Goal: Task Accomplishment & Management: Manage account settings

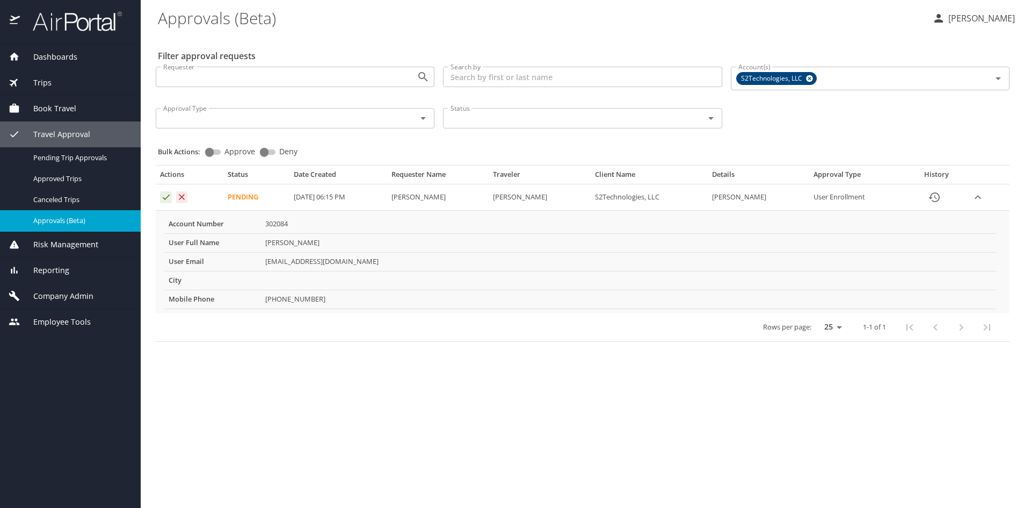
select select "US"
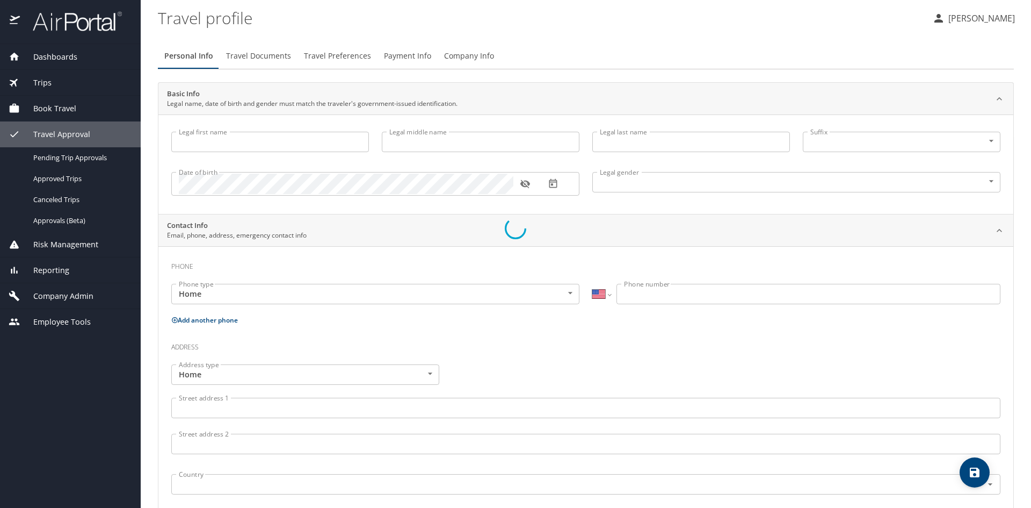
type input "[PERSON_NAME]"
type input "[DEMOGRAPHIC_DATA]"
select select "US"
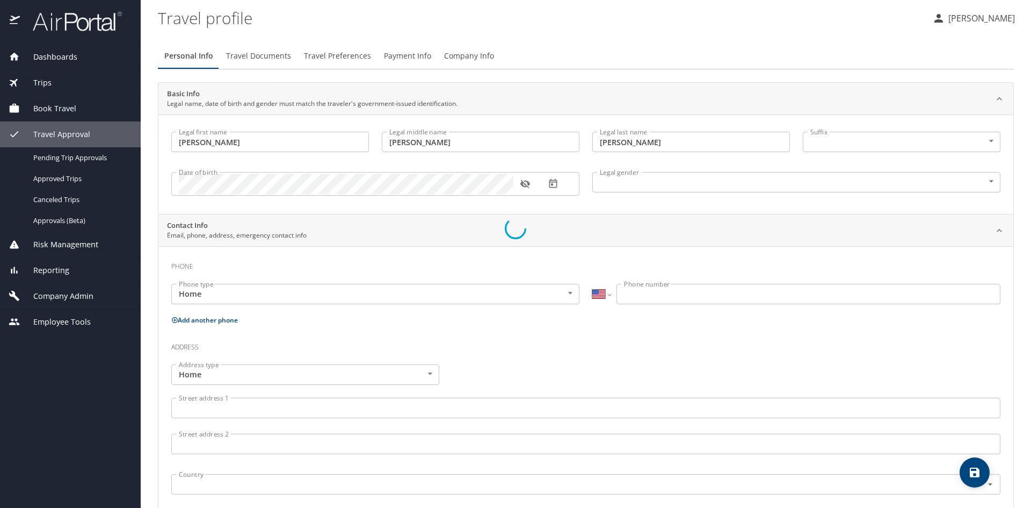
select select "US"
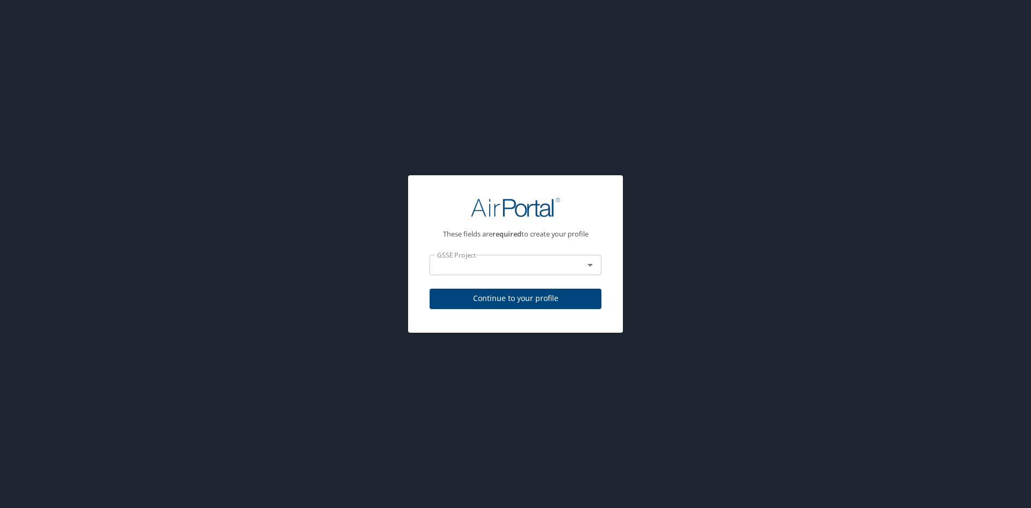
click at [492, 263] on input "text" at bounding box center [500, 265] width 134 height 14
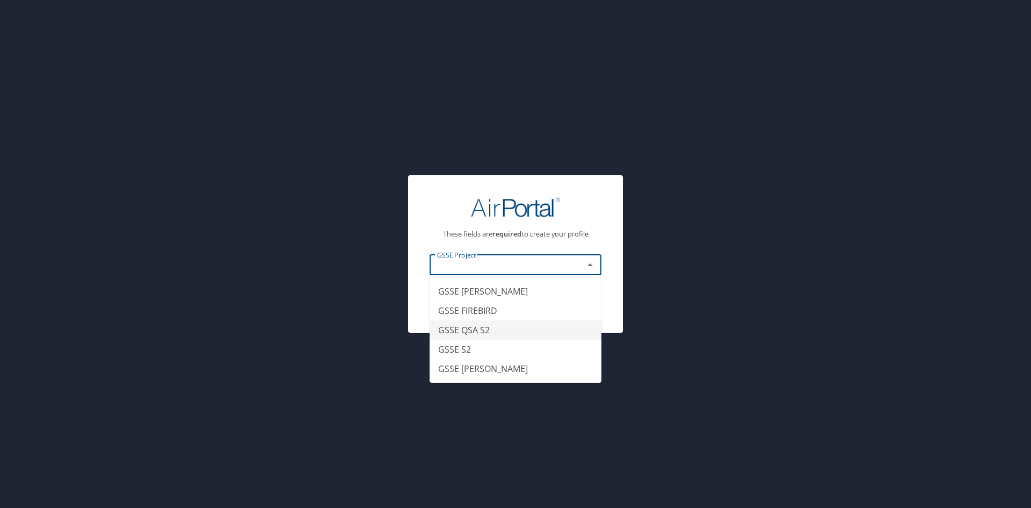
click at [491, 325] on li "GSSE QSA S2" at bounding box center [516, 329] width 172 height 19
type input "GSSE QSA S2"
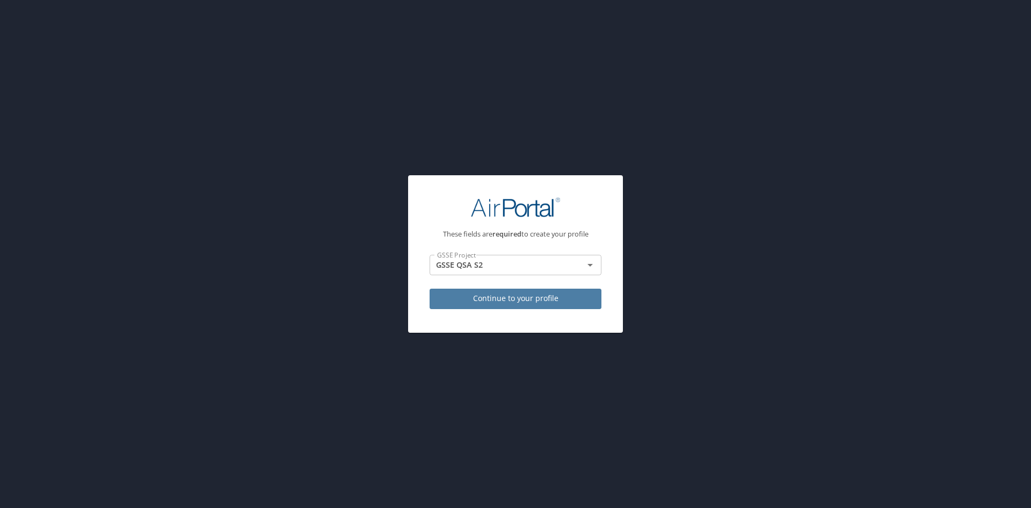
click at [535, 297] on span "Continue to your profile" at bounding box center [515, 298] width 155 height 13
select select "US"
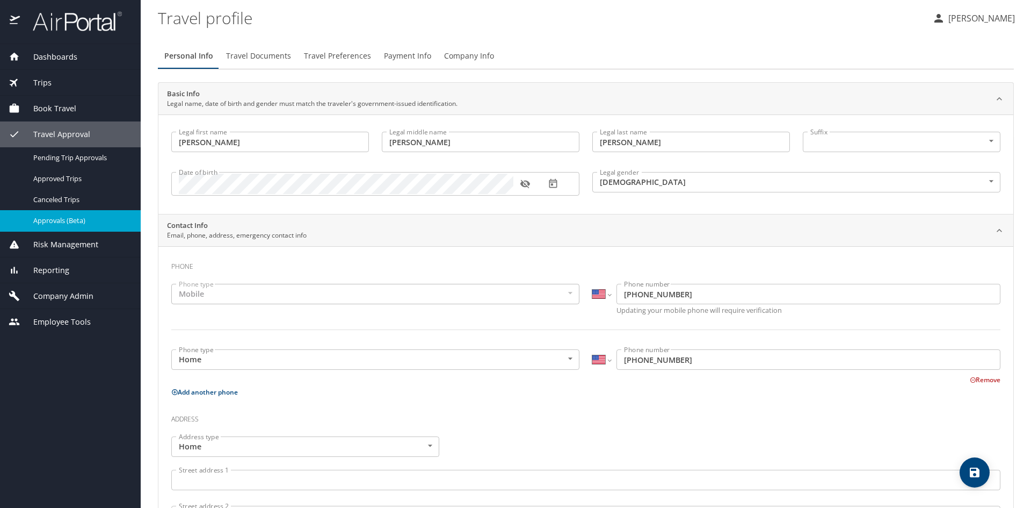
click at [83, 223] on span "Approvals (Beta)" at bounding box center [80, 220] width 95 height 10
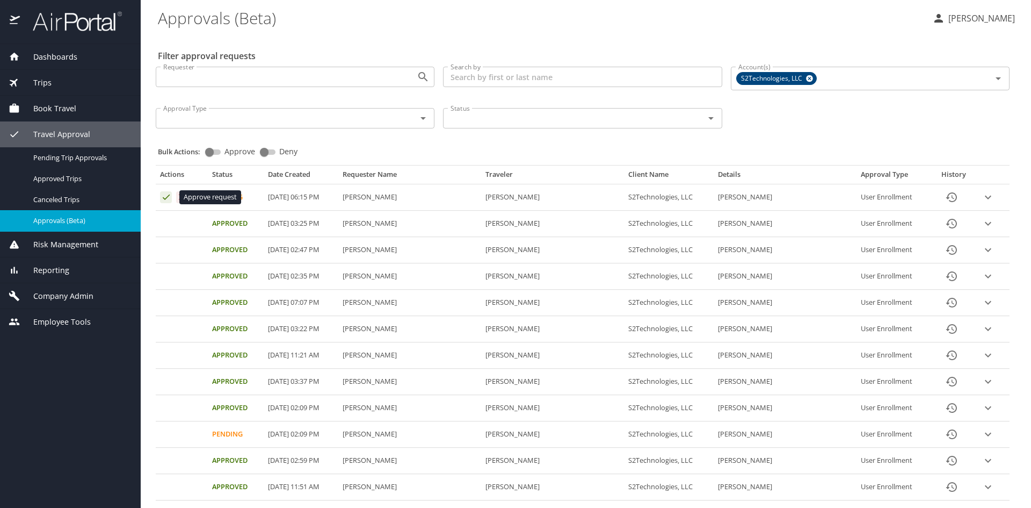
click at [165, 198] on icon "Approval table" at bounding box center [166, 197] width 10 height 10
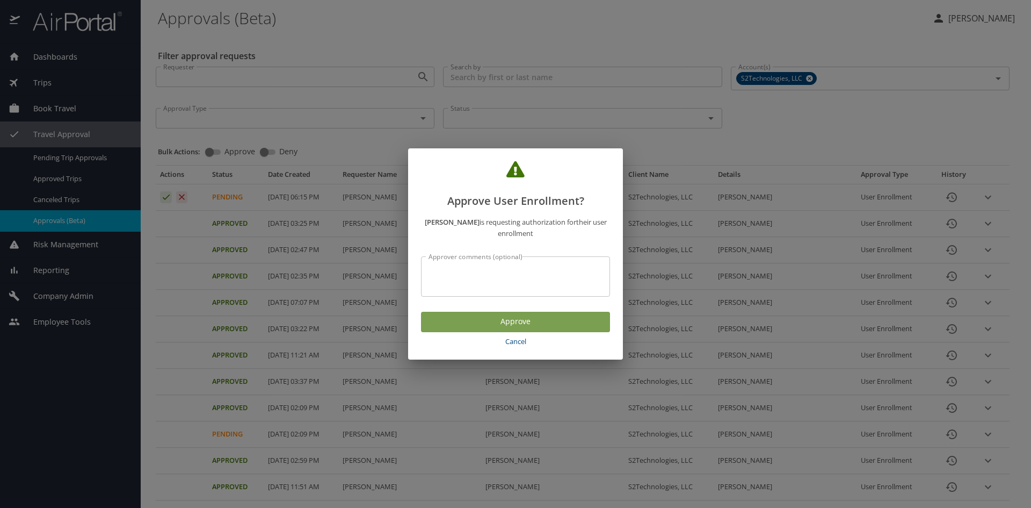
click at [449, 318] on span "Approve" at bounding box center [516, 321] width 172 height 13
